Goal: Task Accomplishment & Management: Use online tool/utility

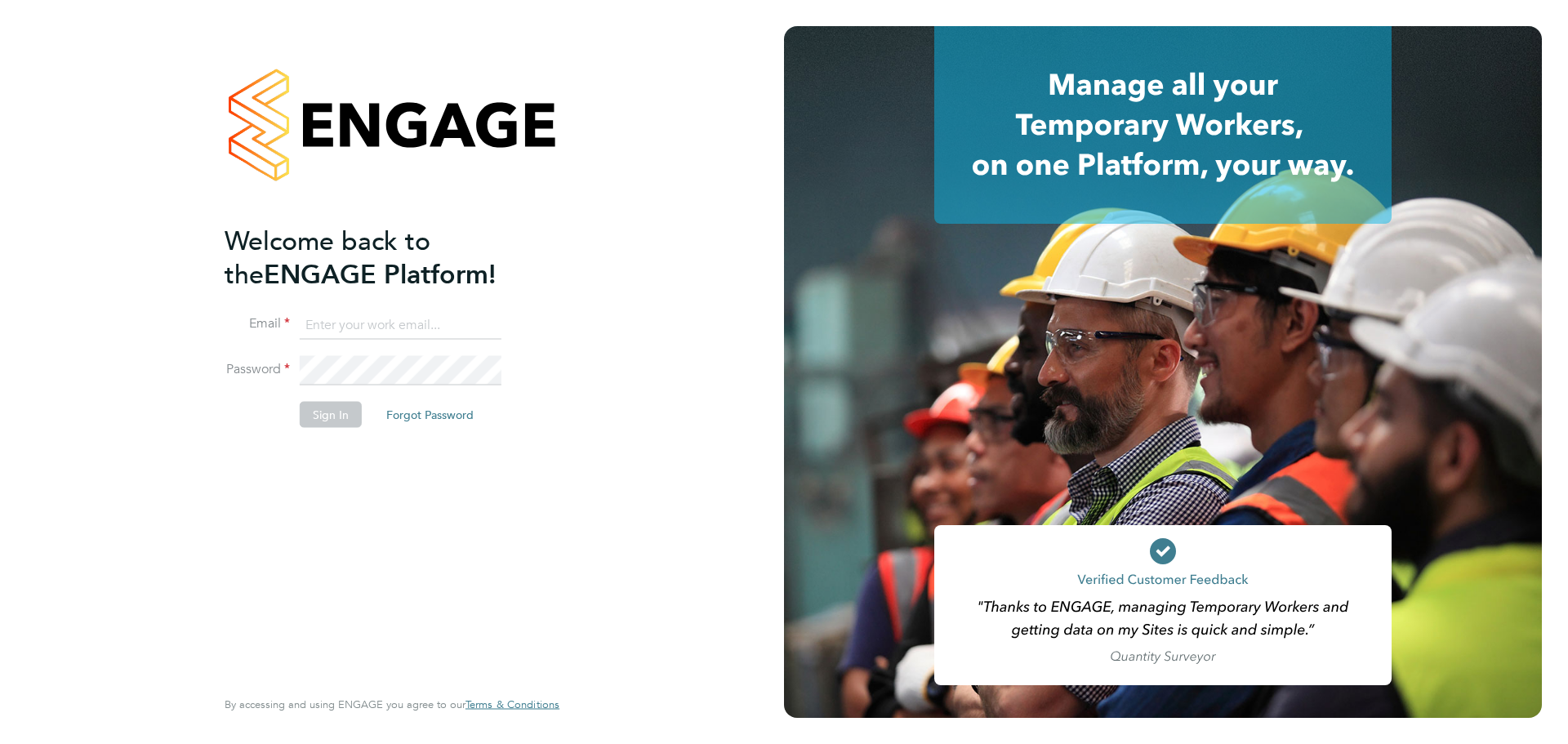
type input "lana@xede.co.uk"
drag, startPoint x: 352, startPoint y: 417, endPoint x: 376, endPoint y: 413, distance: 24.3
click at [352, 417] on button "Sign In" at bounding box center [331, 414] width 62 height 27
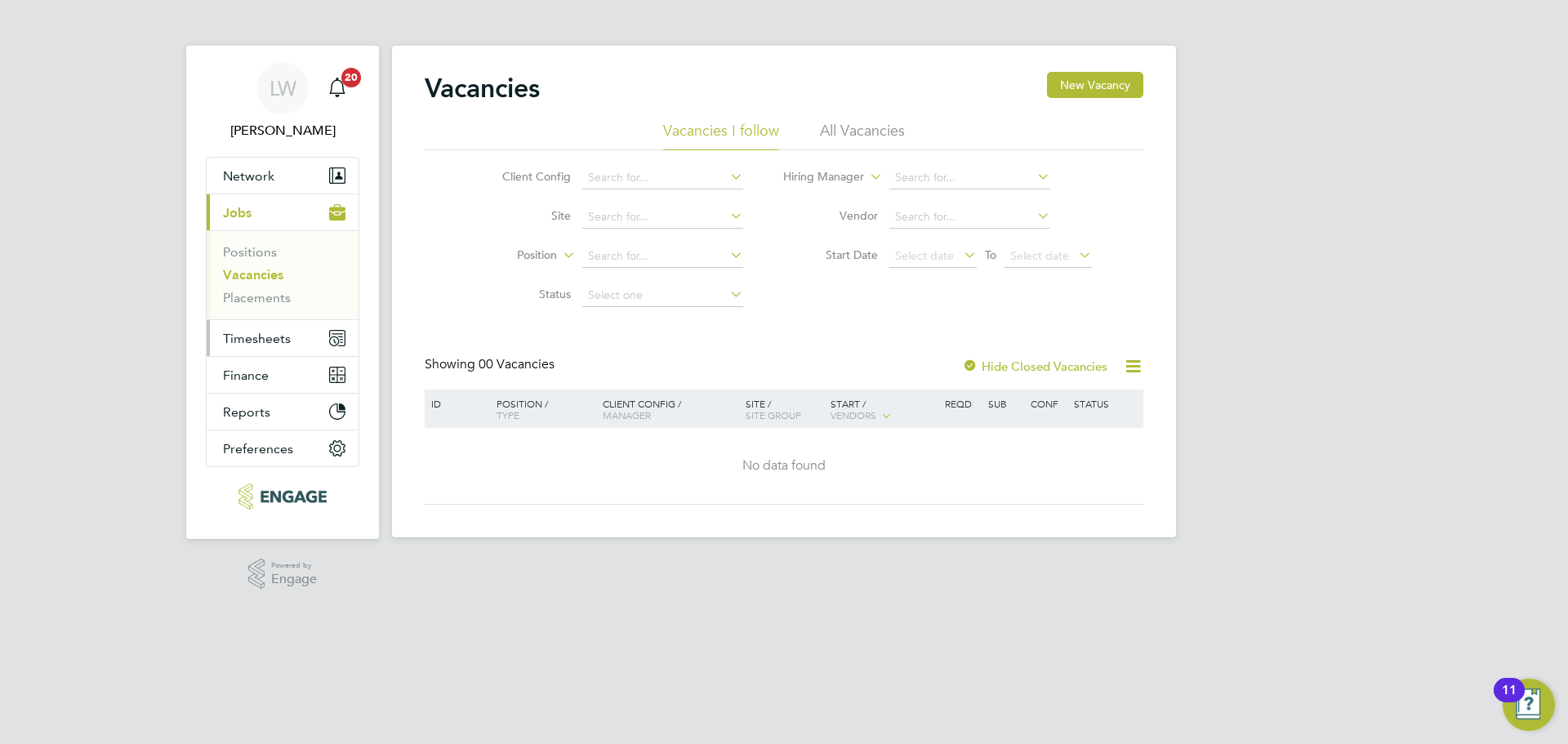
click at [224, 329] on button "Timesheets" at bounding box center [283, 338] width 152 height 36
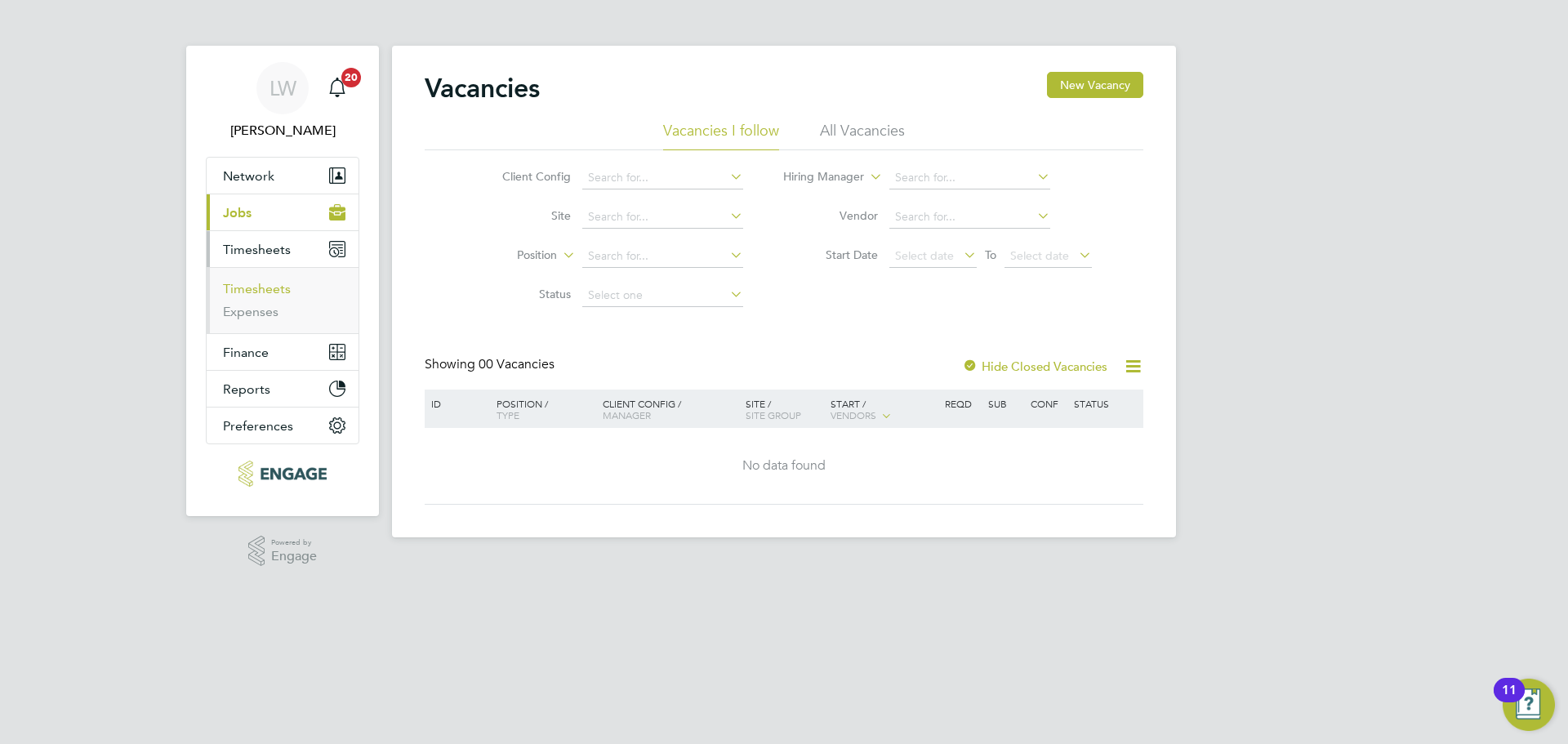
click at [262, 296] on link "Timesheets" at bounding box center [256, 289] width 67 height 15
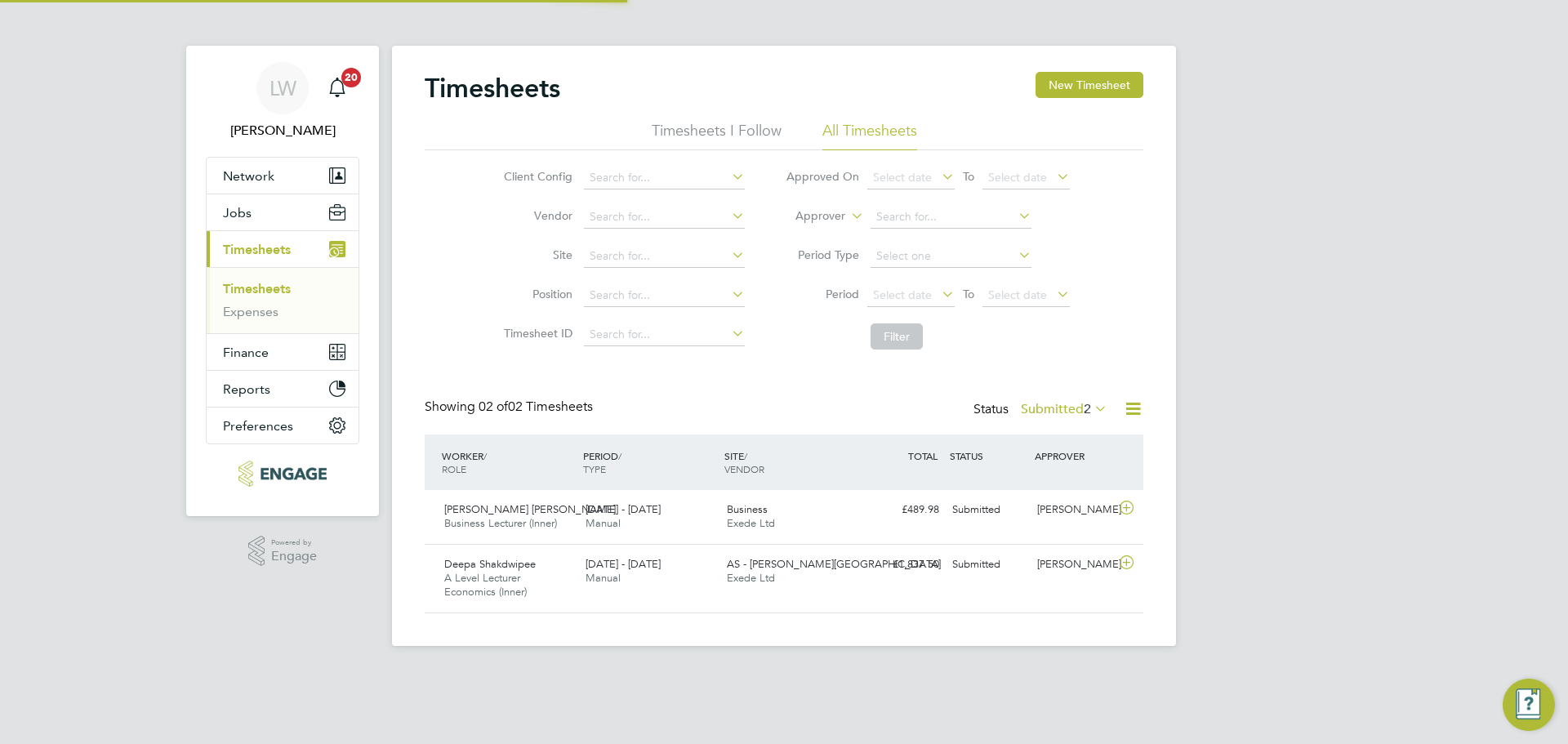
scroll to position [42, 142]
click at [1086, 402] on span "2" at bounding box center [1087, 409] width 8 height 16
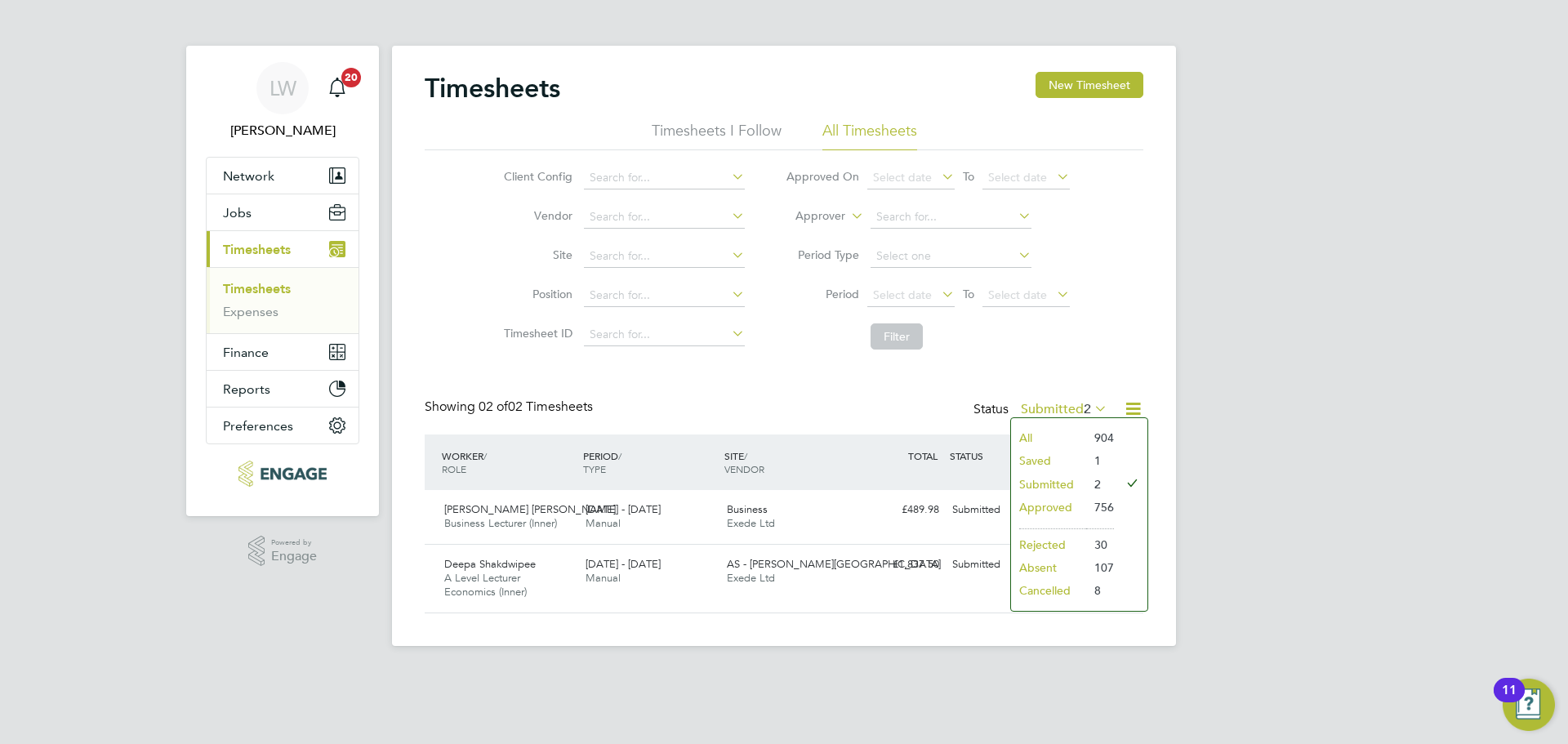
click at [1072, 437] on li "All" at bounding box center [1048, 438] width 75 height 23
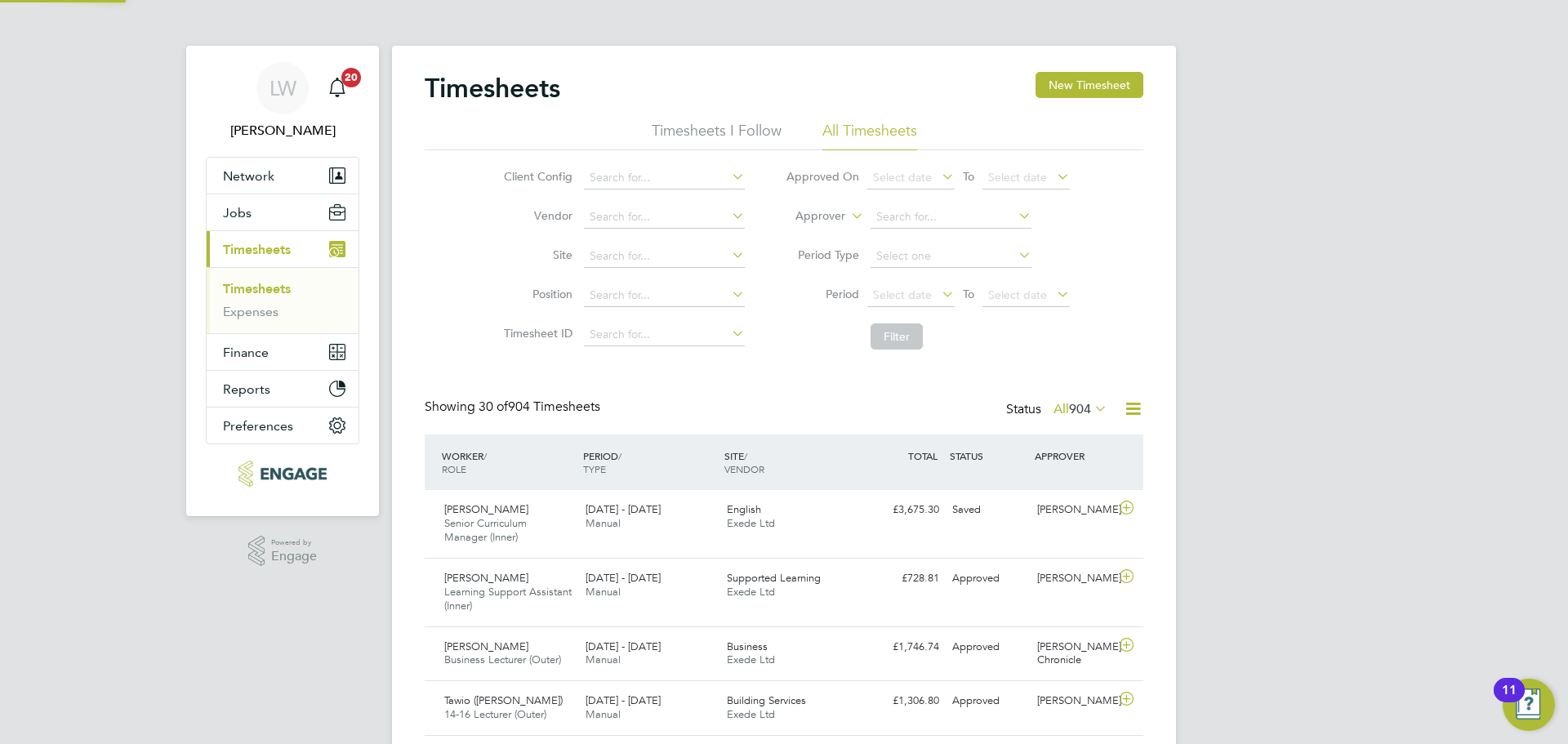
scroll to position [0, 0]
click at [905, 294] on span "Select date" at bounding box center [902, 295] width 59 height 14
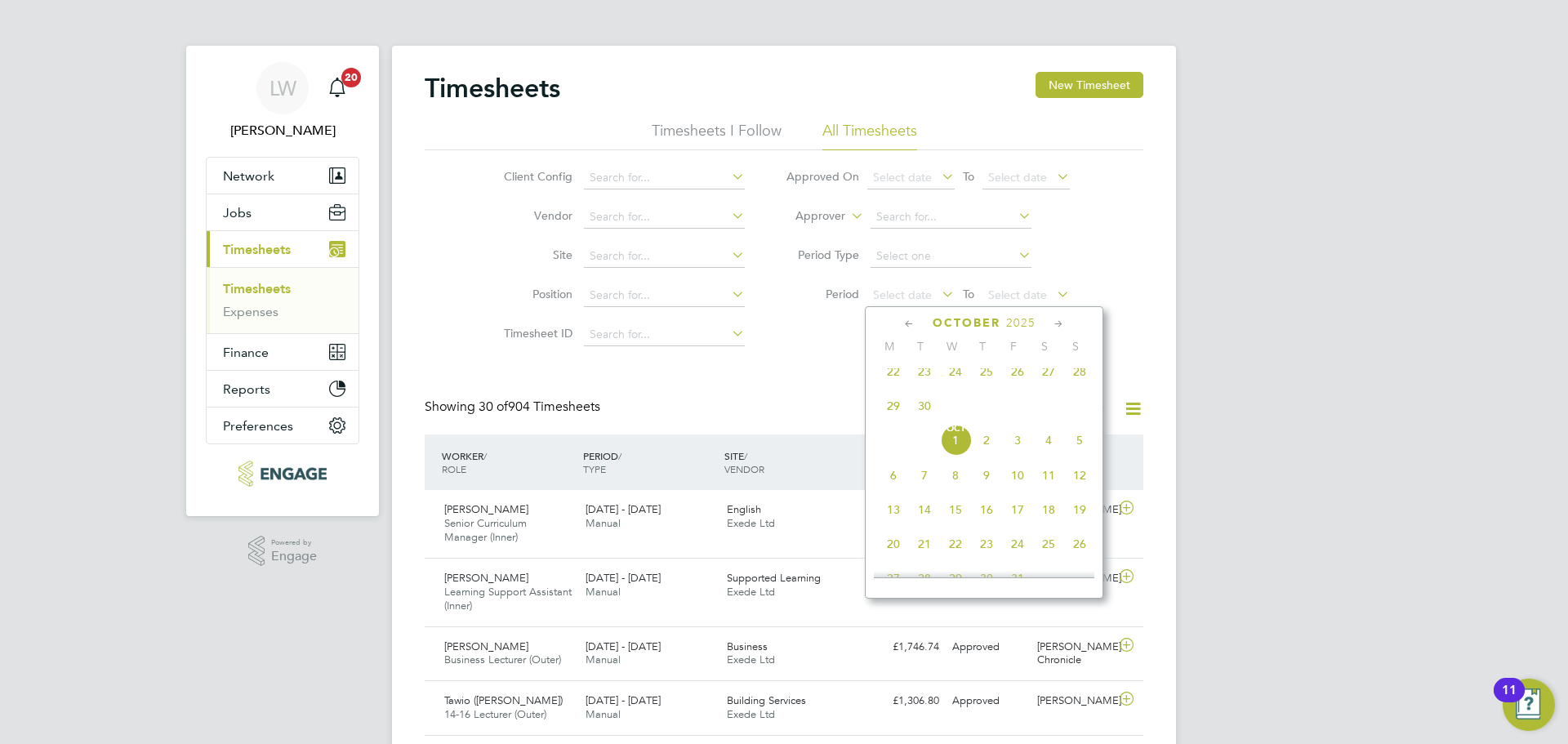
drag, startPoint x: 898, startPoint y: 382, endPoint x: 1064, endPoint y: 361, distance: 167.3
click at [898, 380] on span "22" at bounding box center [893, 372] width 31 height 31
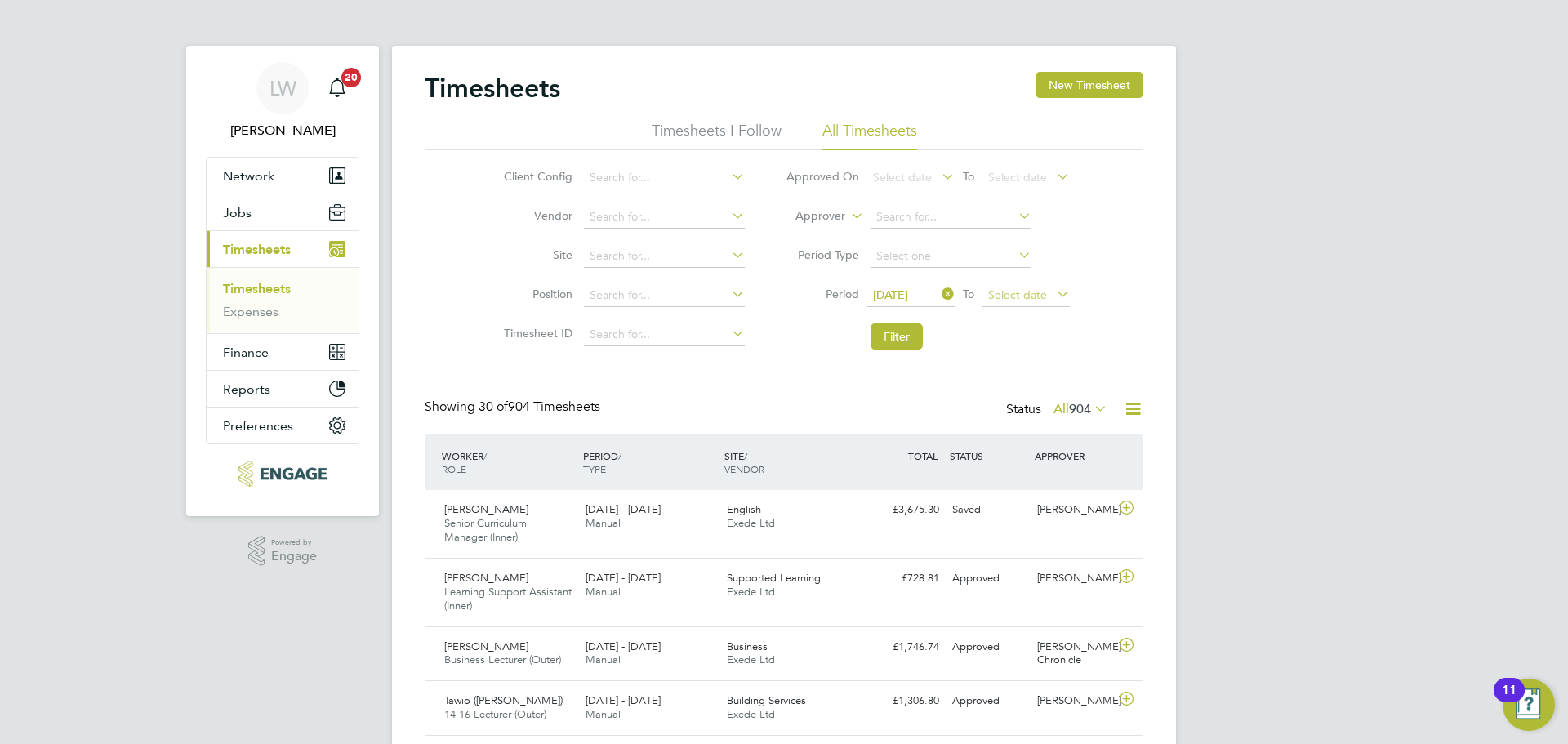
click at [1046, 288] on span "Select date" at bounding box center [1026, 296] width 87 height 22
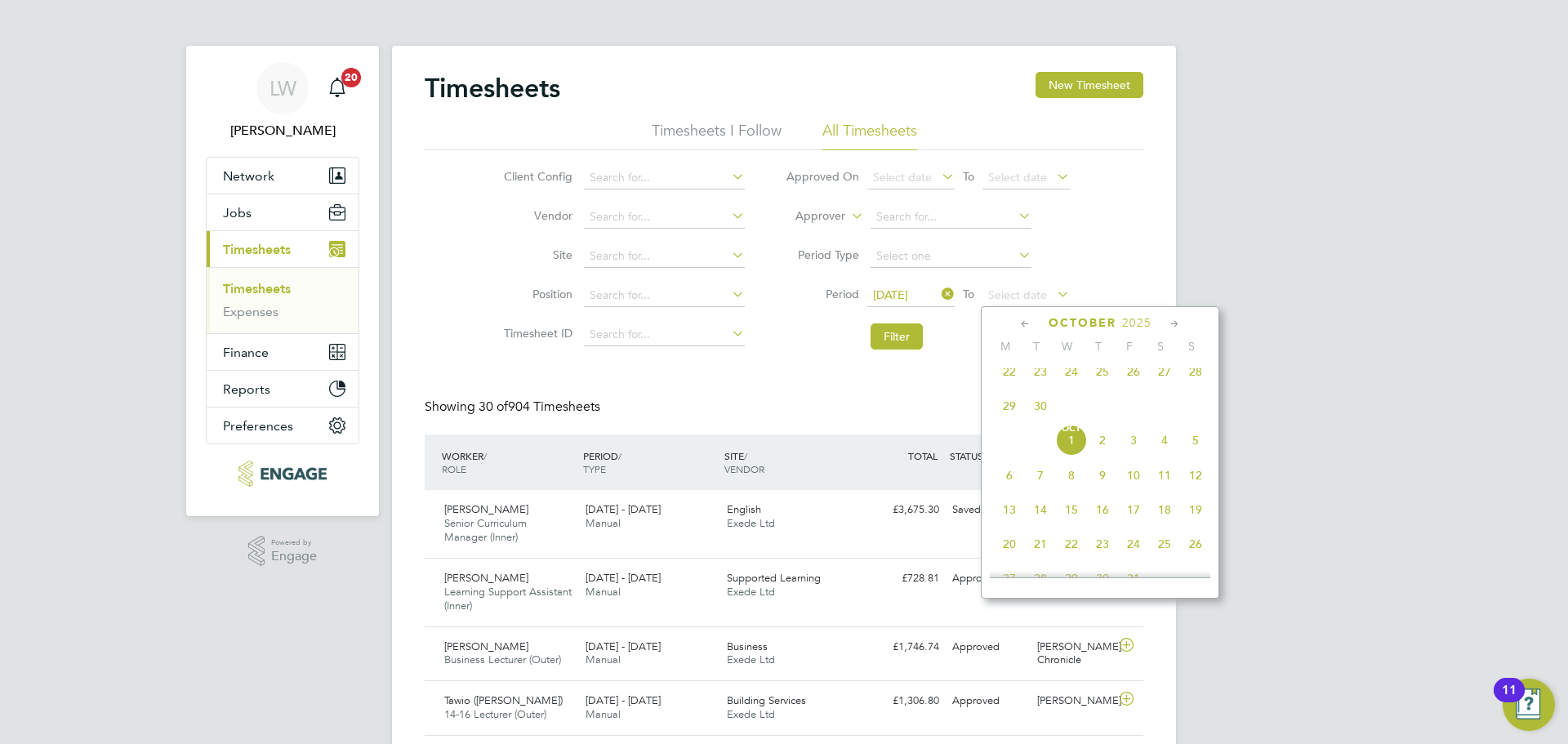
click at [1193, 373] on span "28" at bounding box center [1195, 372] width 31 height 31
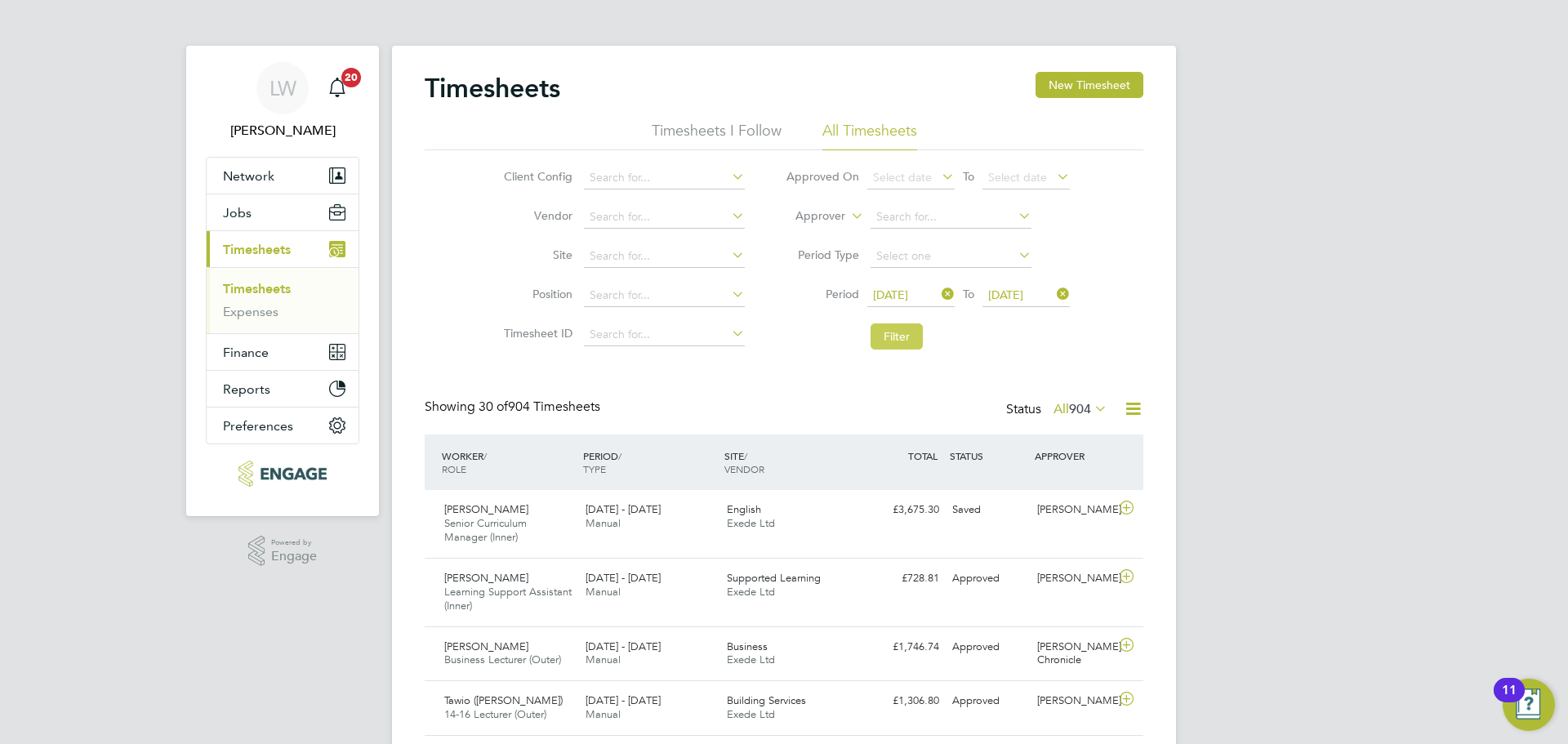
click at [888, 338] on button "Filter" at bounding box center [896, 336] width 52 height 27
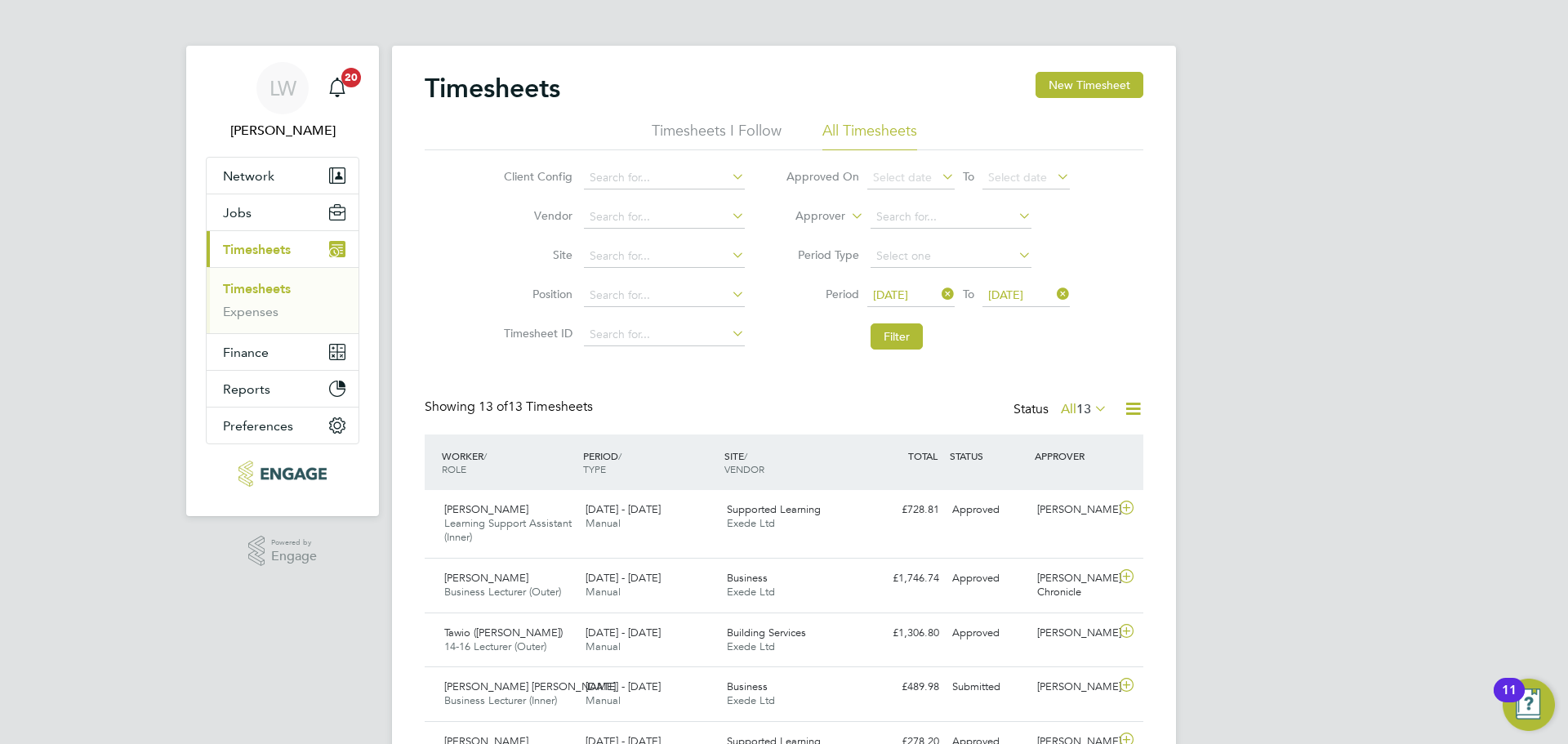
click at [1091, 406] on icon at bounding box center [1091, 409] width 0 height 23
click at [1100, 509] on li "Approved" at bounding box center [1075, 507] width 75 height 23
click at [1132, 410] on icon at bounding box center [1132, 409] width 20 height 20
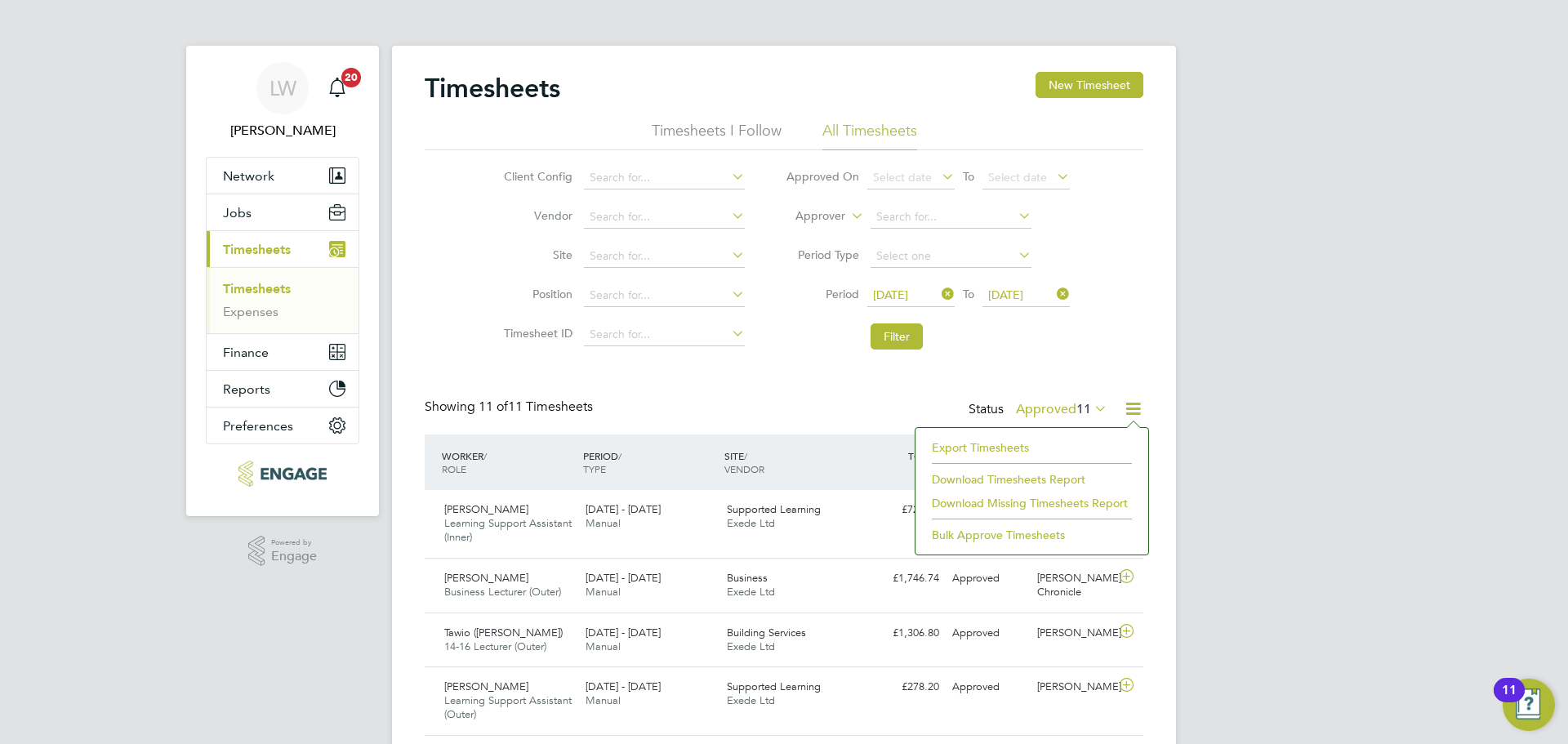
click at [998, 477] on li "Download Timesheets Report" at bounding box center [1031, 480] width 217 height 23
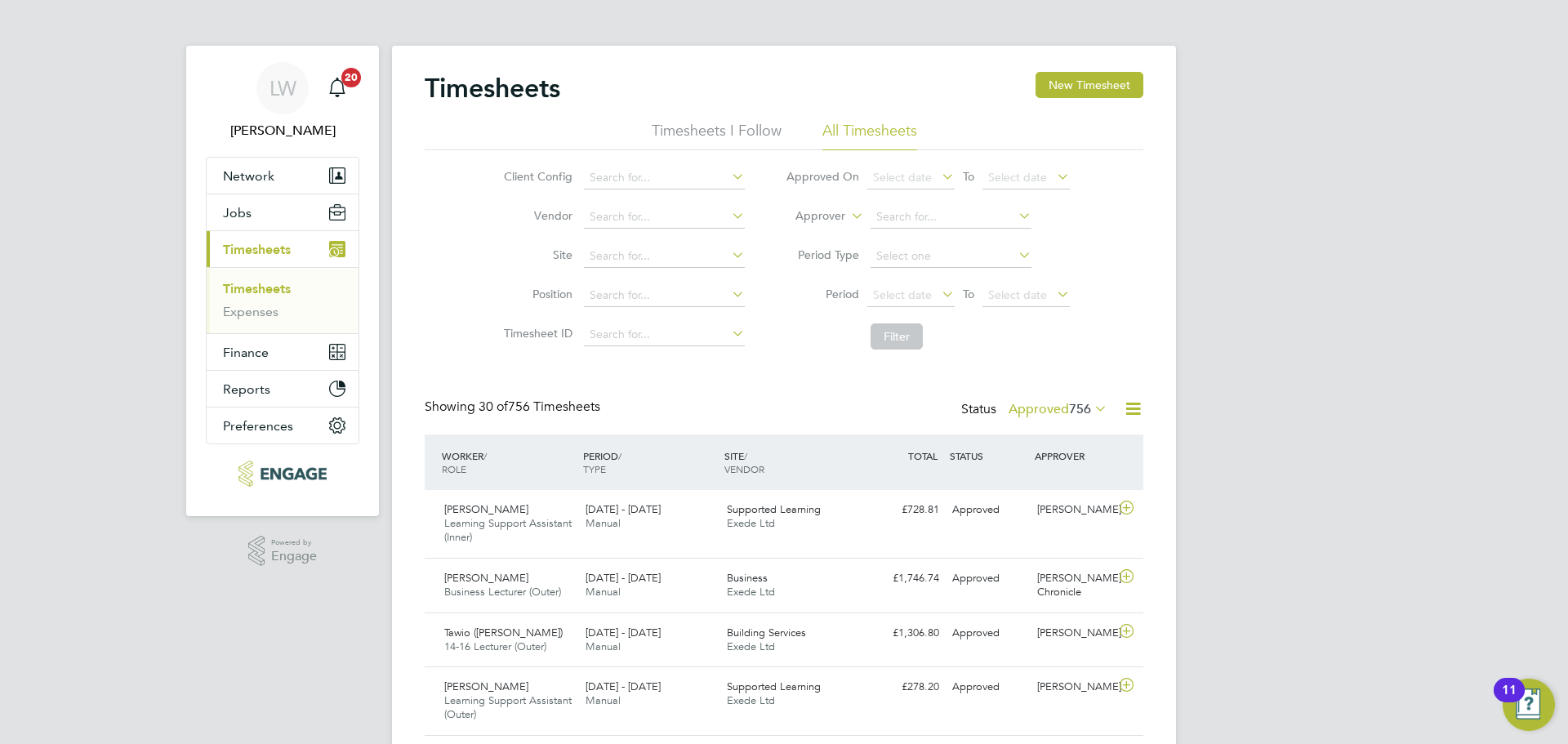
click at [1091, 413] on icon at bounding box center [1091, 409] width 0 height 23
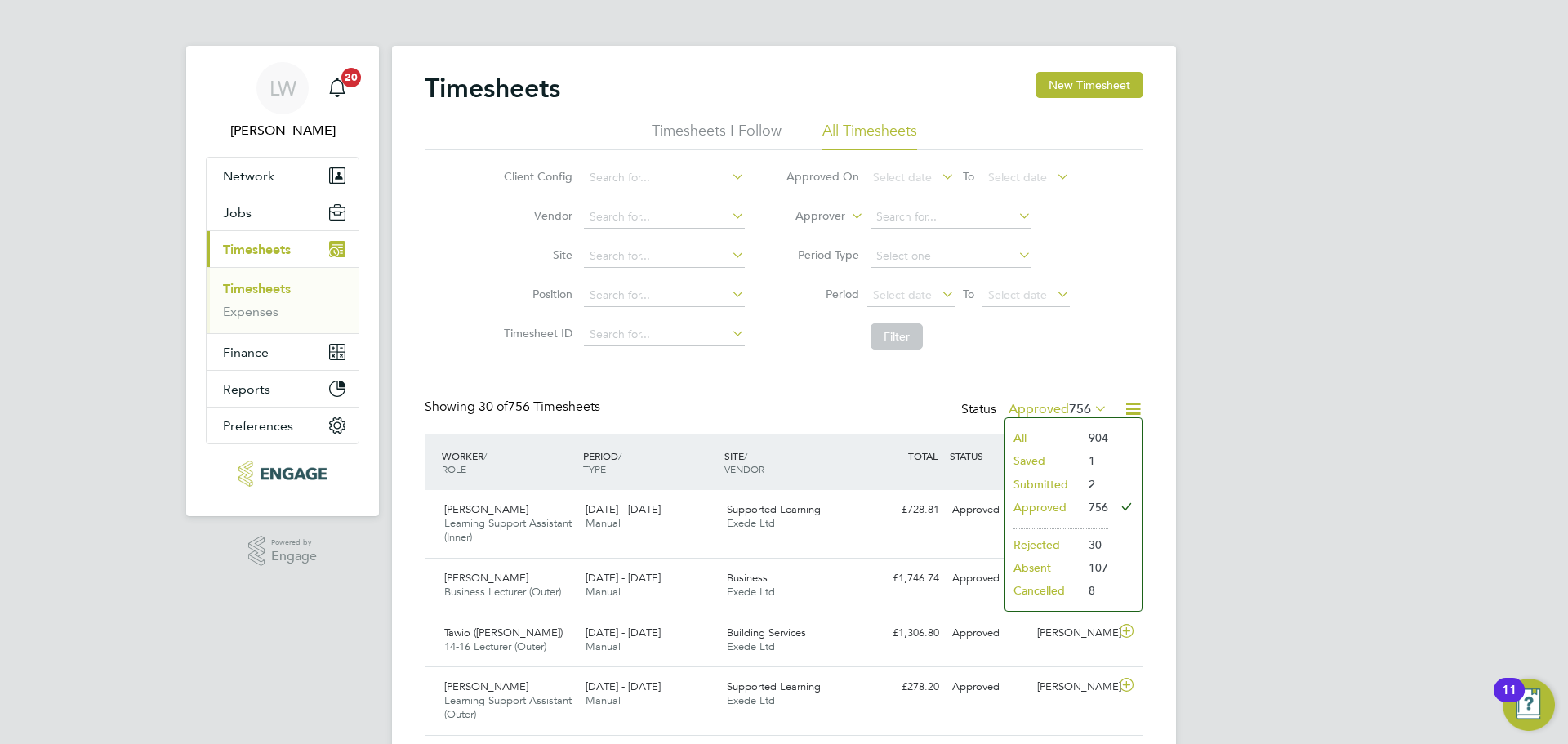
click at [1057, 480] on li "Submitted" at bounding box center [1042, 485] width 75 height 23
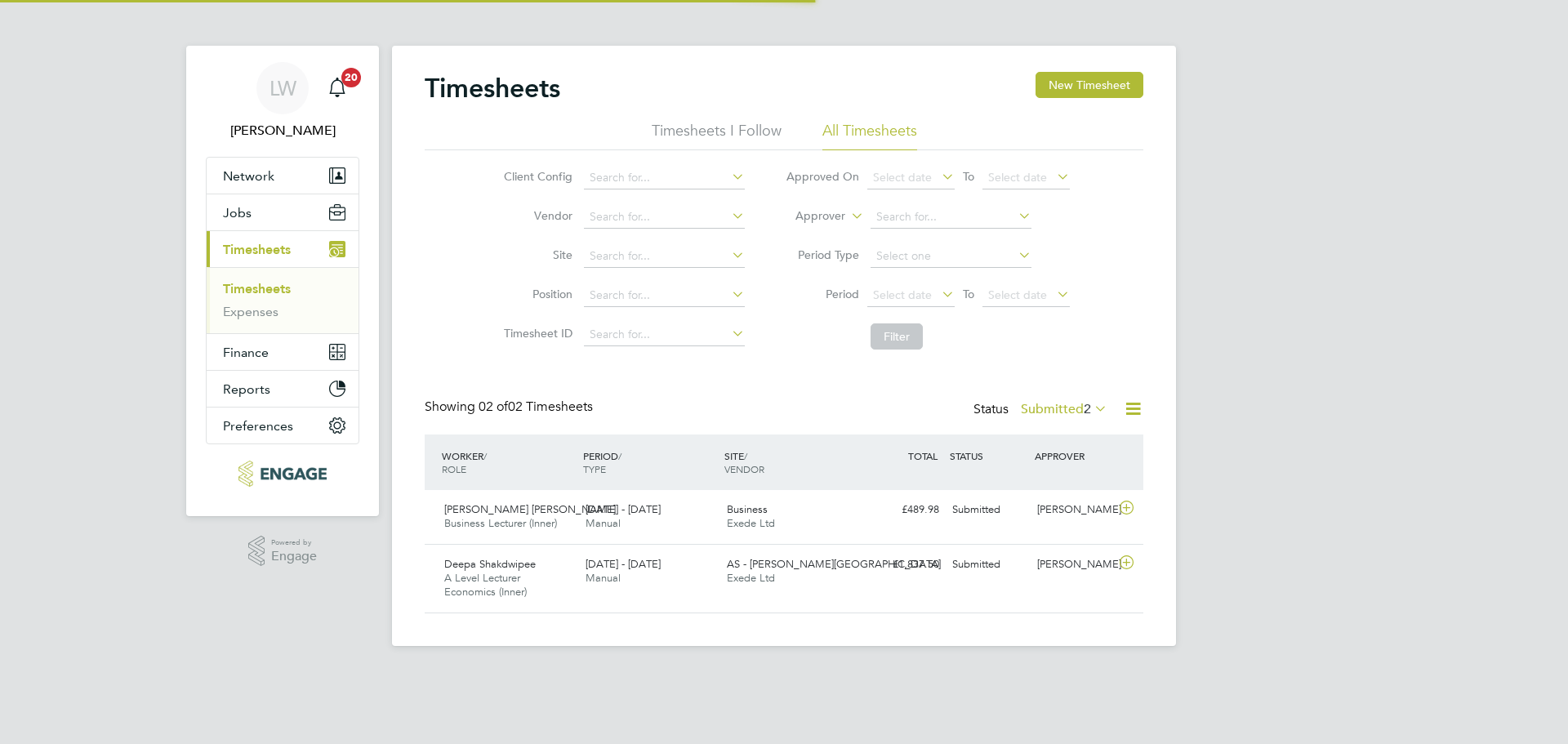
scroll to position [42, 142]
